Goal: Obtain resource: Download file/media

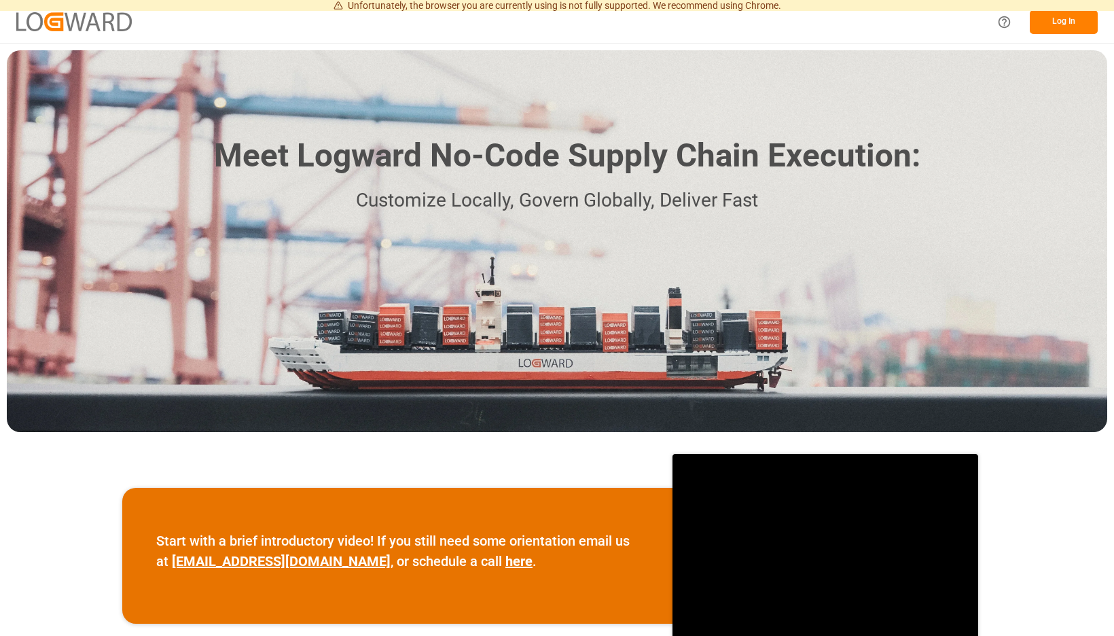
click at [1075, 15] on button "Log In" at bounding box center [1064, 22] width 68 height 24
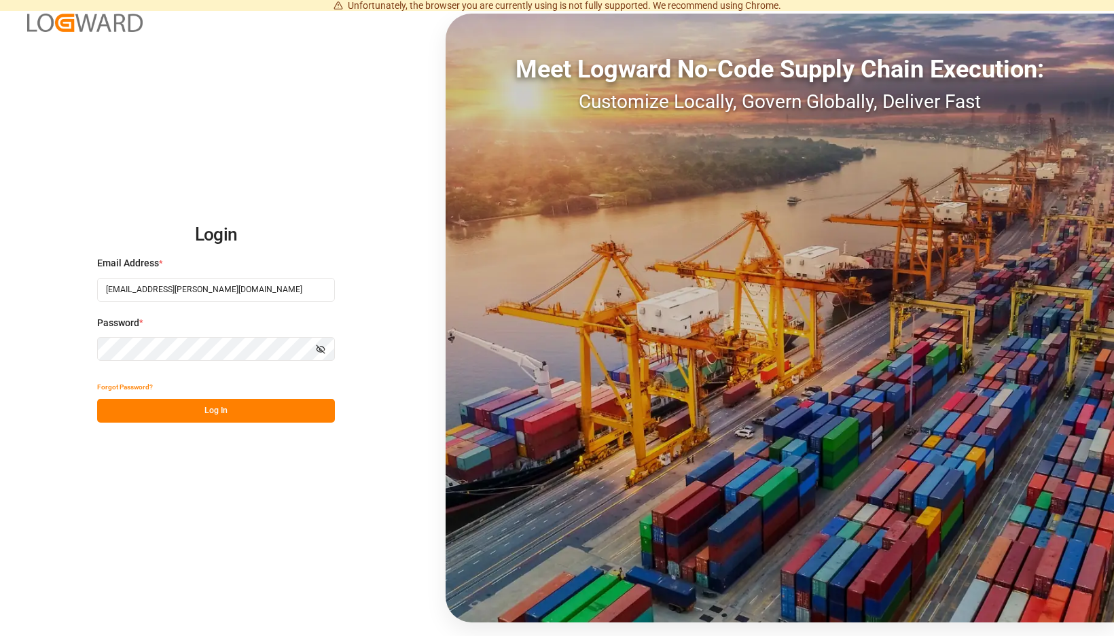
click at [335, 414] on button "Log In" at bounding box center [216, 411] width 238 height 24
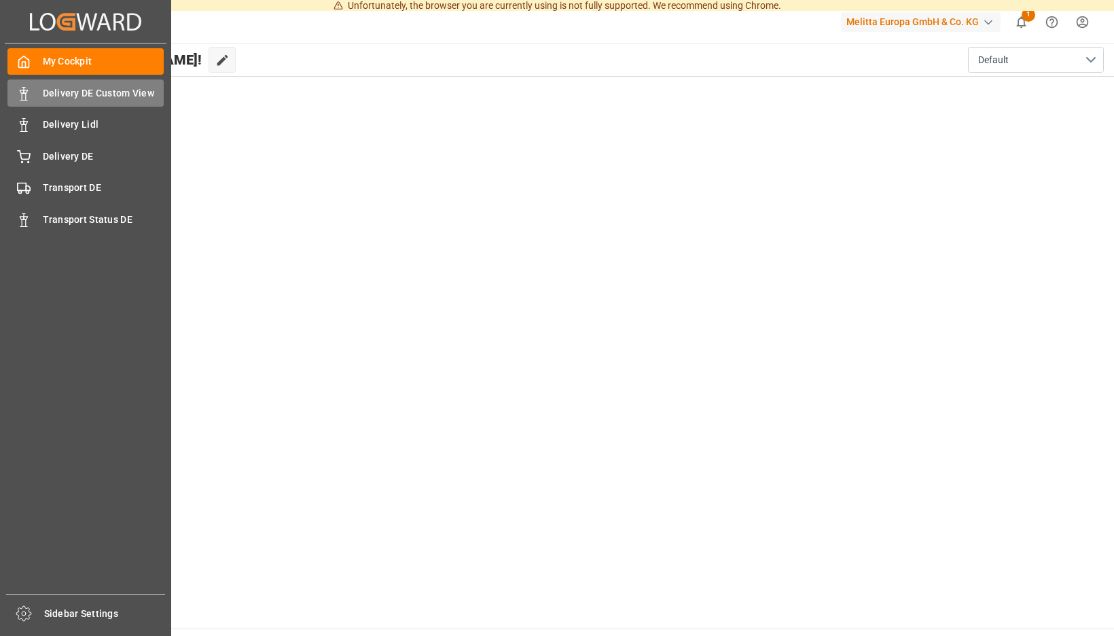
click at [60, 96] on span "Delivery DE Custom View" at bounding box center [104, 93] width 122 height 14
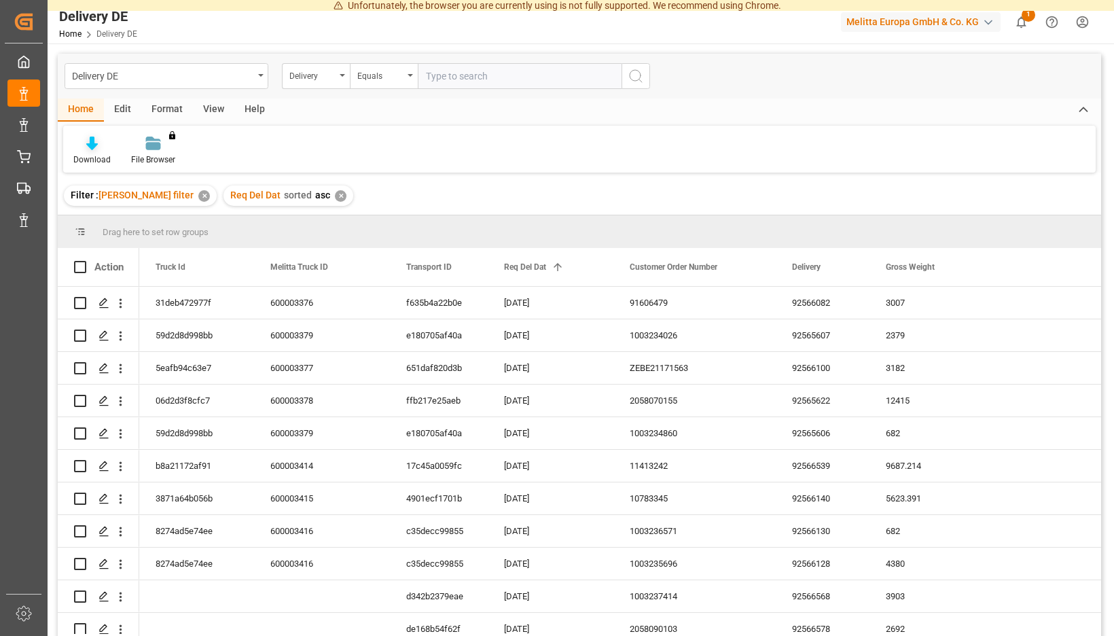
click at [121, 151] on div "Download" at bounding box center [92, 151] width 58 height 30
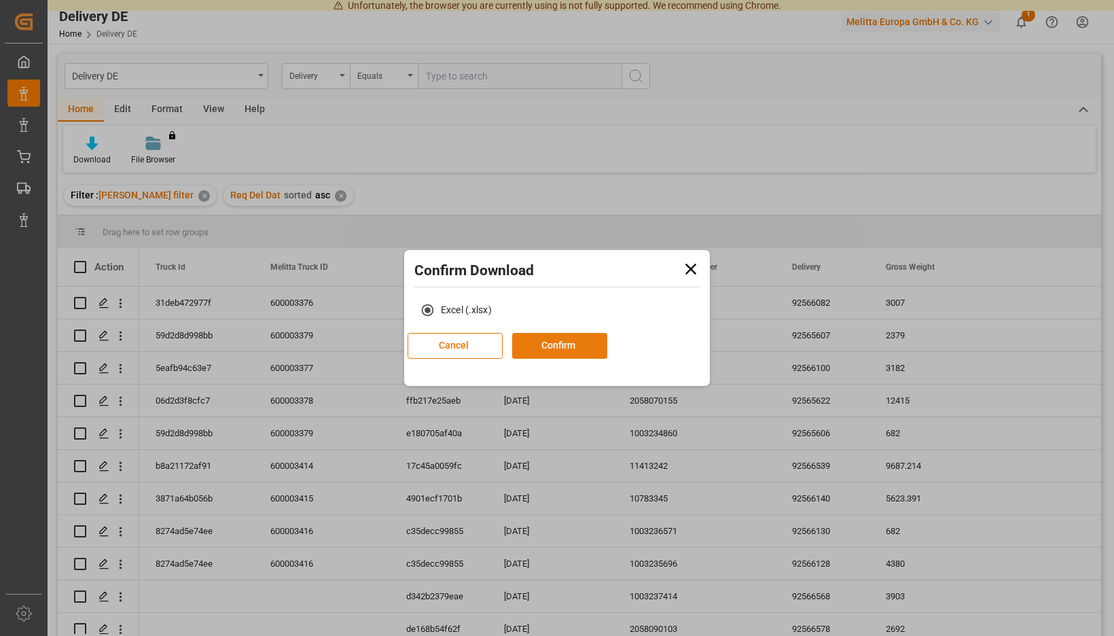
click at [556, 347] on button "Confirm" at bounding box center [559, 346] width 95 height 26
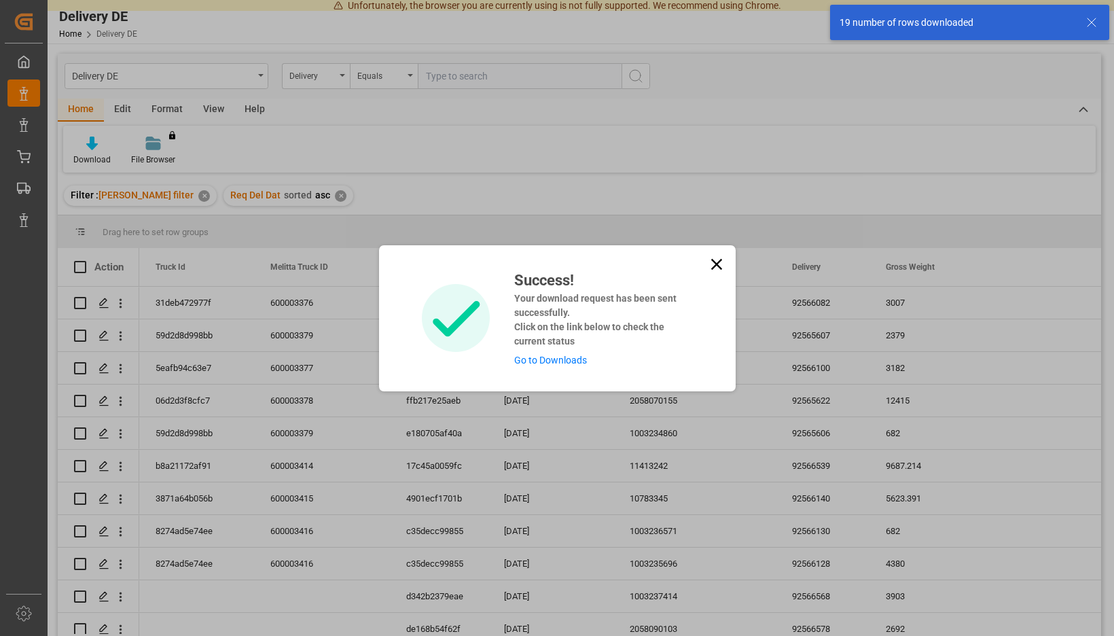
click at [549, 362] on link "Go to Downloads" at bounding box center [550, 360] width 73 height 11
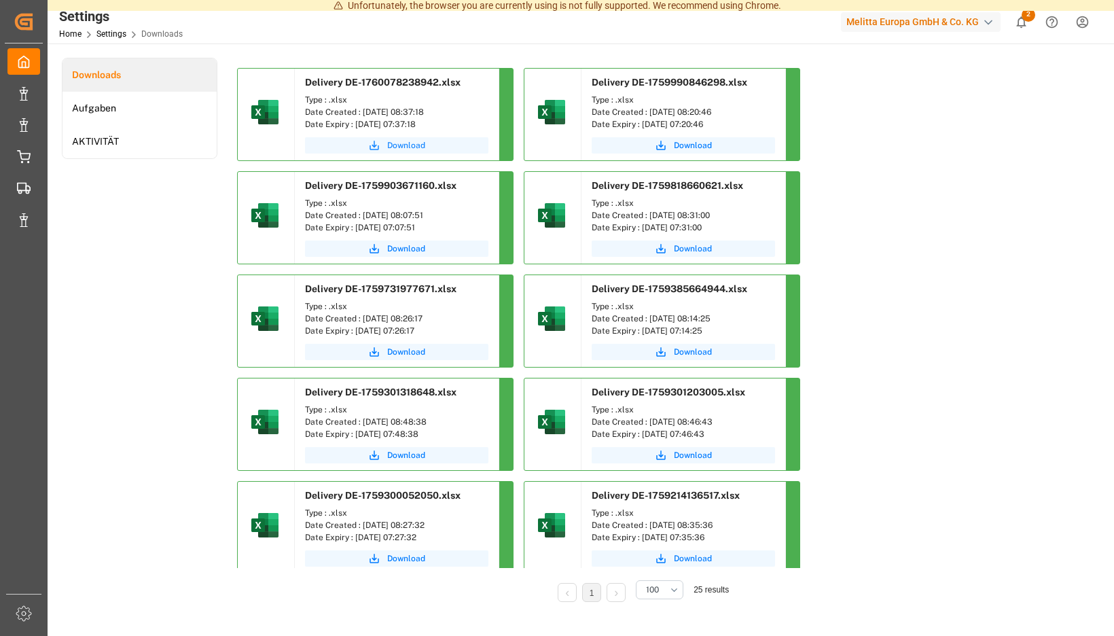
click at [425, 146] on span "Download" at bounding box center [406, 145] width 38 height 12
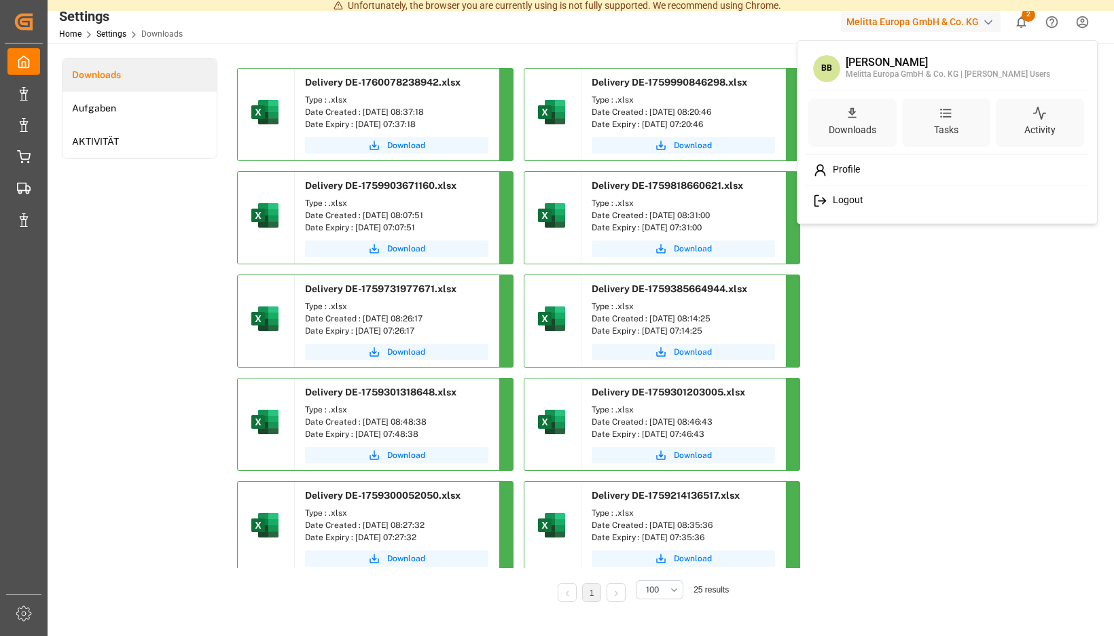
click at [855, 205] on span "Logout" at bounding box center [845, 200] width 36 height 12
